Goal: Navigation & Orientation: Find specific page/section

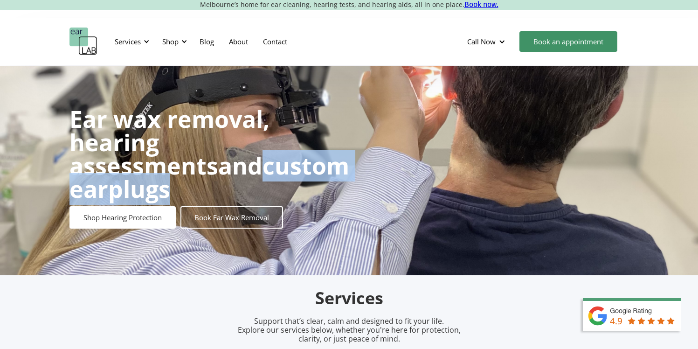
drag, startPoint x: 127, startPoint y: 184, endPoint x: 316, endPoint y: 193, distance: 189.0
click at [316, 193] on div "Ear wax removal, hearing assessments and custom earplugs Shop Hearing Protectio…" at bounding box center [193, 163] width 248 height 131
click at [179, 42] on div "Shop" at bounding box center [170, 41] width 16 height 9
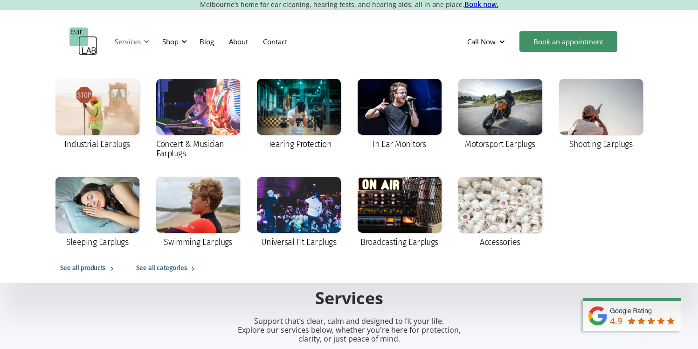
click at [140, 37] on div "Services" at bounding box center [128, 41] width 26 height 9
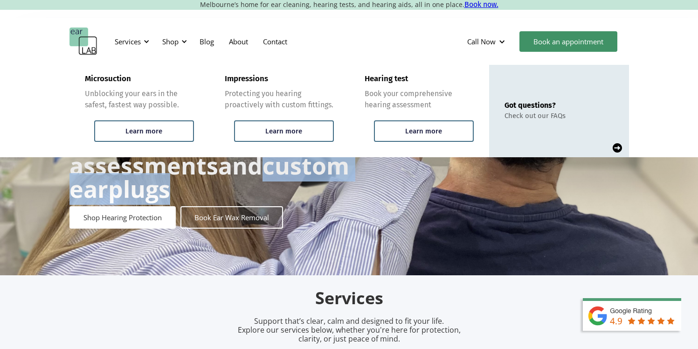
click at [375, 189] on div "Ear wax removal, hearing assessments and custom earplugs Shop Hearing Protectio…" at bounding box center [348, 168] width 559 height 140
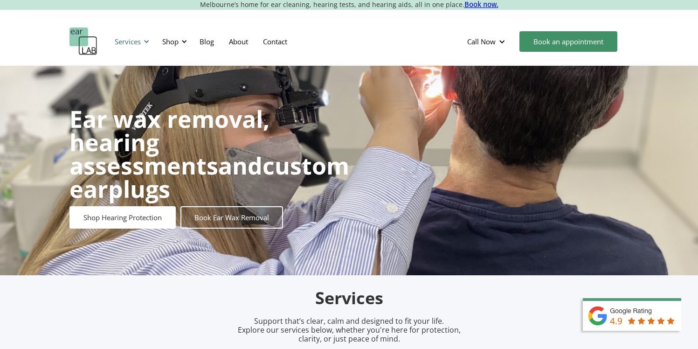
click at [144, 37] on div "Services" at bounding box center [130, 42] width 43 height 28
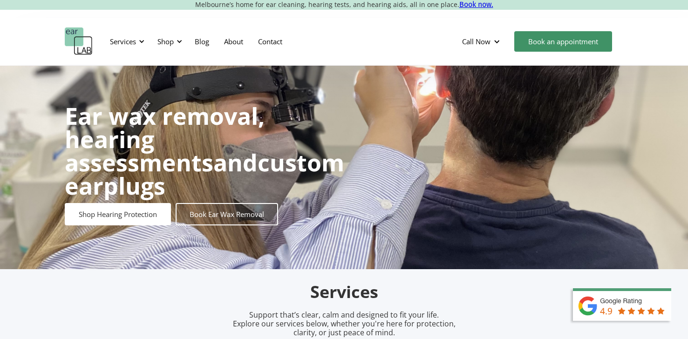
click at [64, 38] on div "Services Microsuction Unblocking your ears in the safest, fastest way possible.…" at bounding box center [344, 41] width 688 height 47
click at [78, 40] on img "home" at bounding box center [79, 42] width 28 height 28
